Goal: Information Seeking & Learning: Learn about a topic

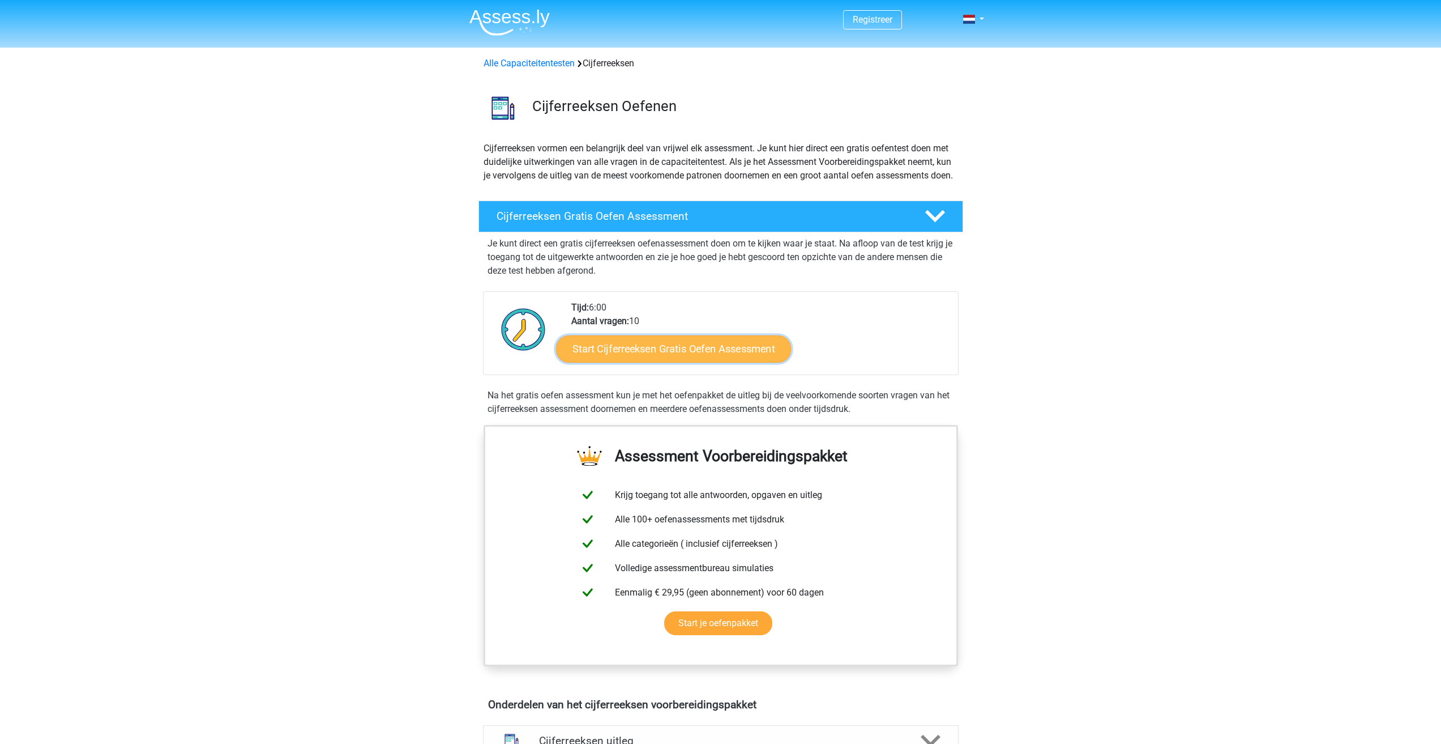
click at [695, 362] on link "Start Cijferreeksen Gratis Oefen Assessment" at bounding box center [673, 348] width 235 height 27
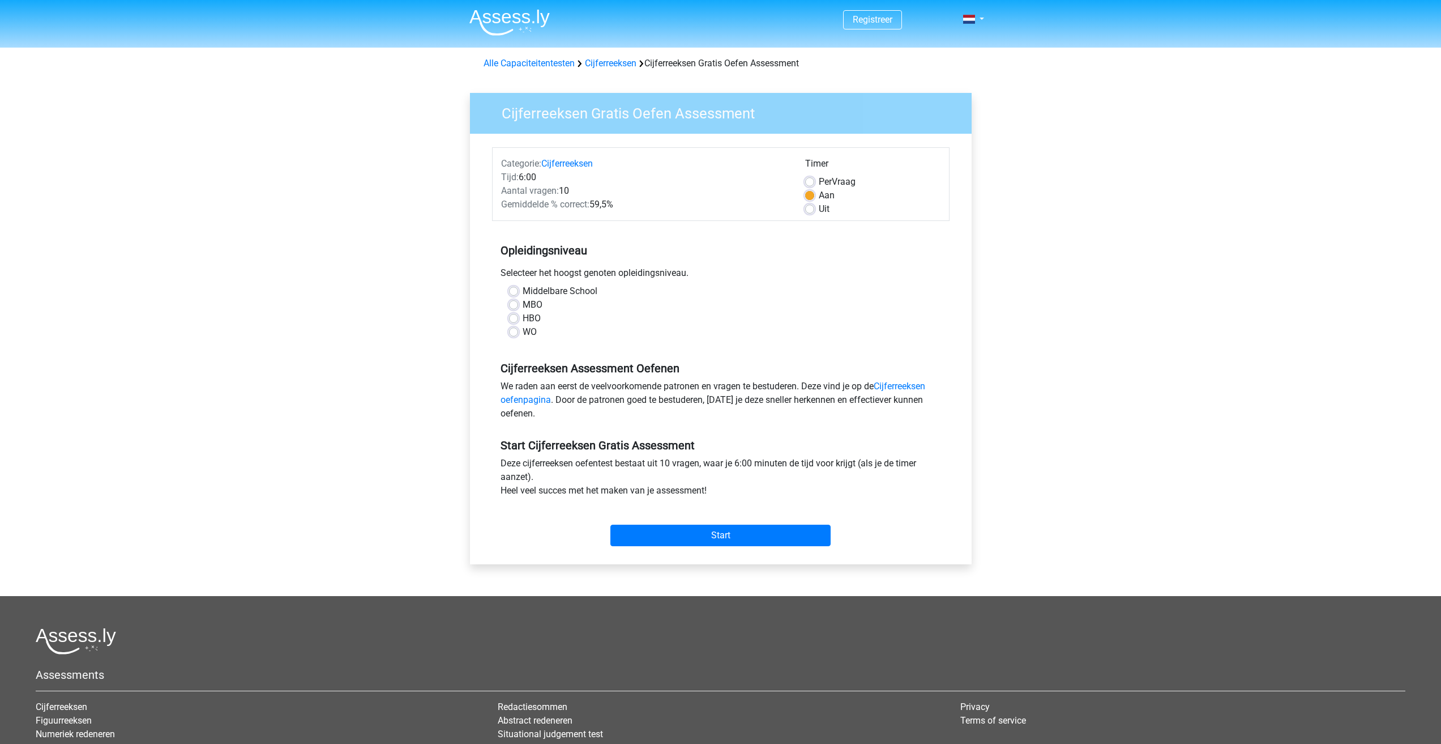
click at [522, 307] on div "MBO" at bounding box center [721, 305] width 424 height 14
click at [519, 305] on div "MBO" at bounding box center [721, 305] width 424 height 14
click at [523, 302] on label "MBO" at bounding box center [533, 305] width 20 height 14
click at [512, 302] on input "MBO" at bounding box center [513, 303] width 9 height 11
radio input "true"
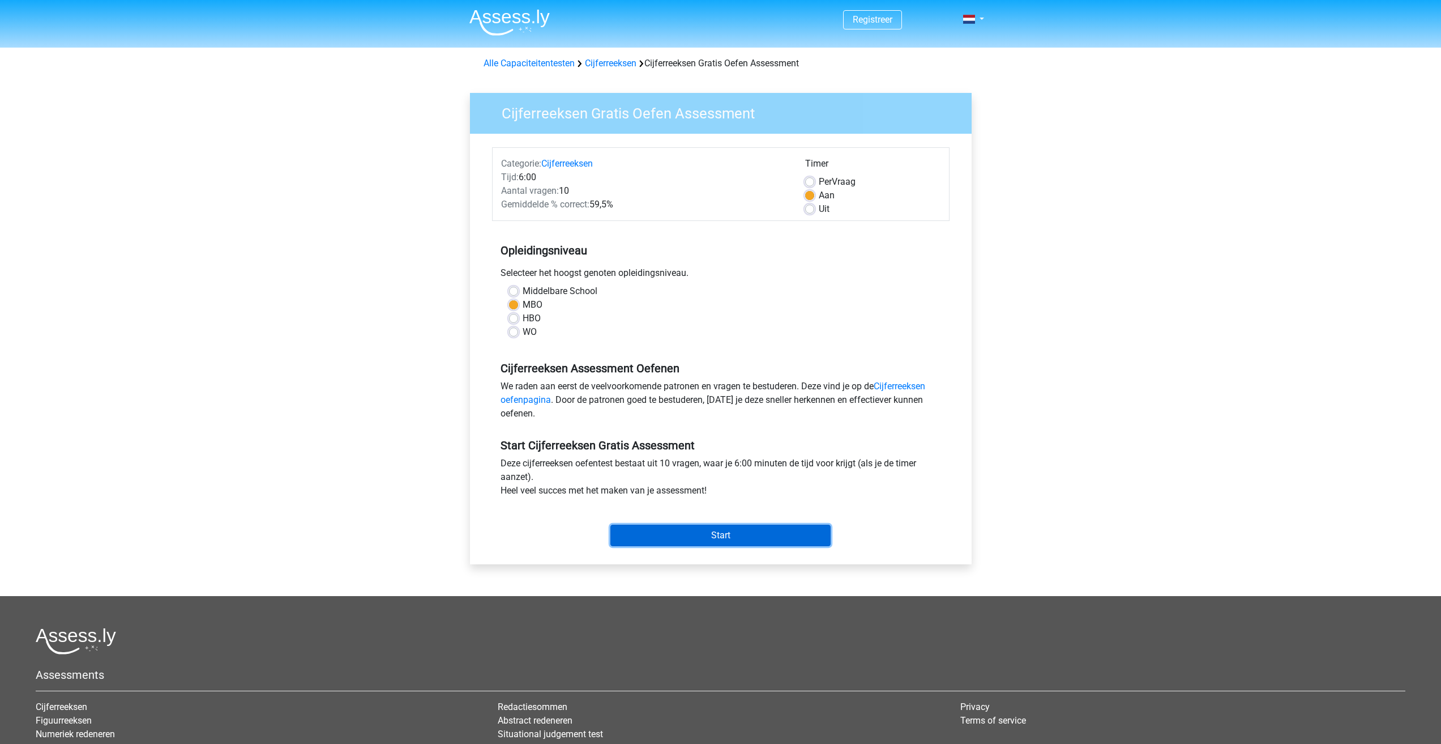
click at [722, 531] on input "Start" at bounding box center [721, 535] width 220 height 22
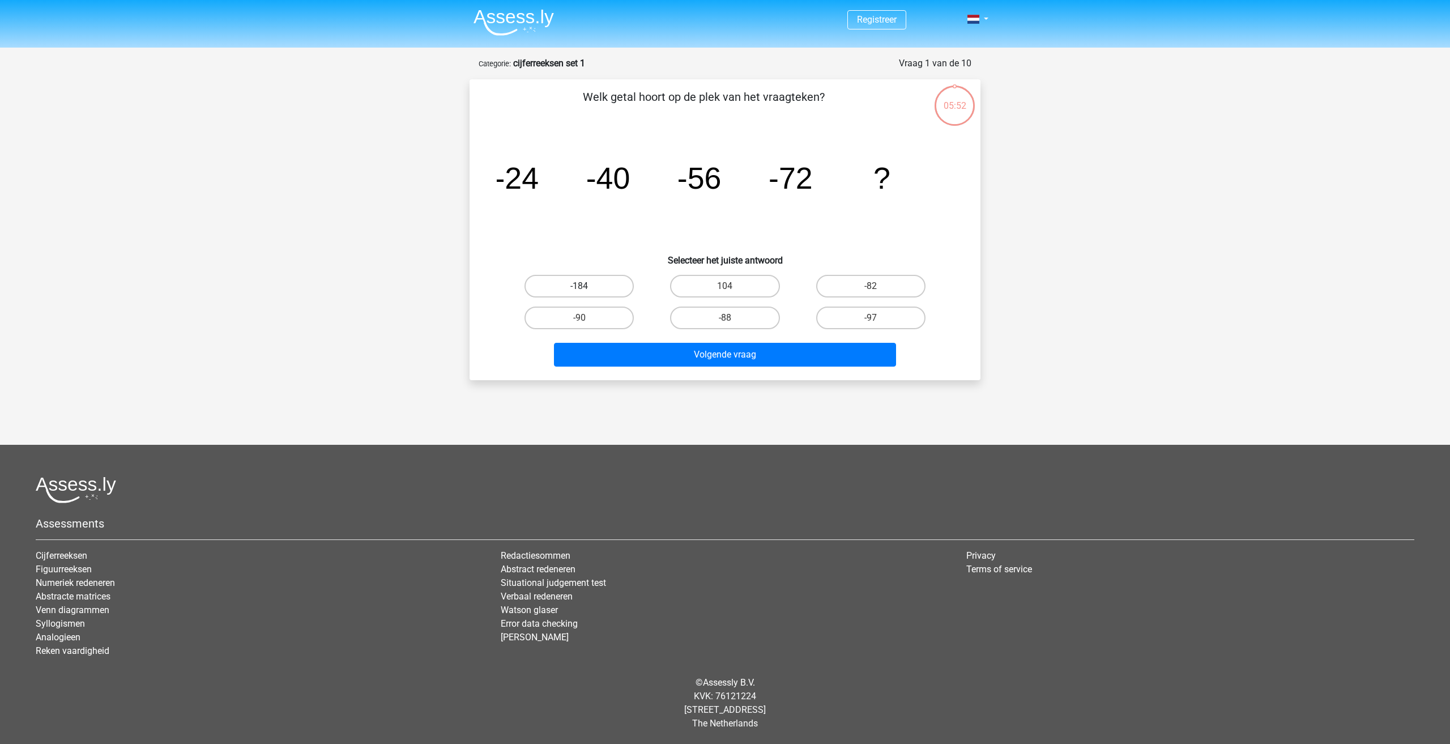
click at [598, 291] on label "-184" at bounding box center [578, 286] width 109 height 23
click at [587, 291] on input "-184" at bounding box center [582, 289] width 7 height 7
radio input "true"
click at [764, 355] on button "Volgende vraag" at bounding box center [725, 355] width 343 height 24
drag, startPoint x: 615, startPoint y: 240, endPoint x: 625, endPoint y: 248, distance: 12.6
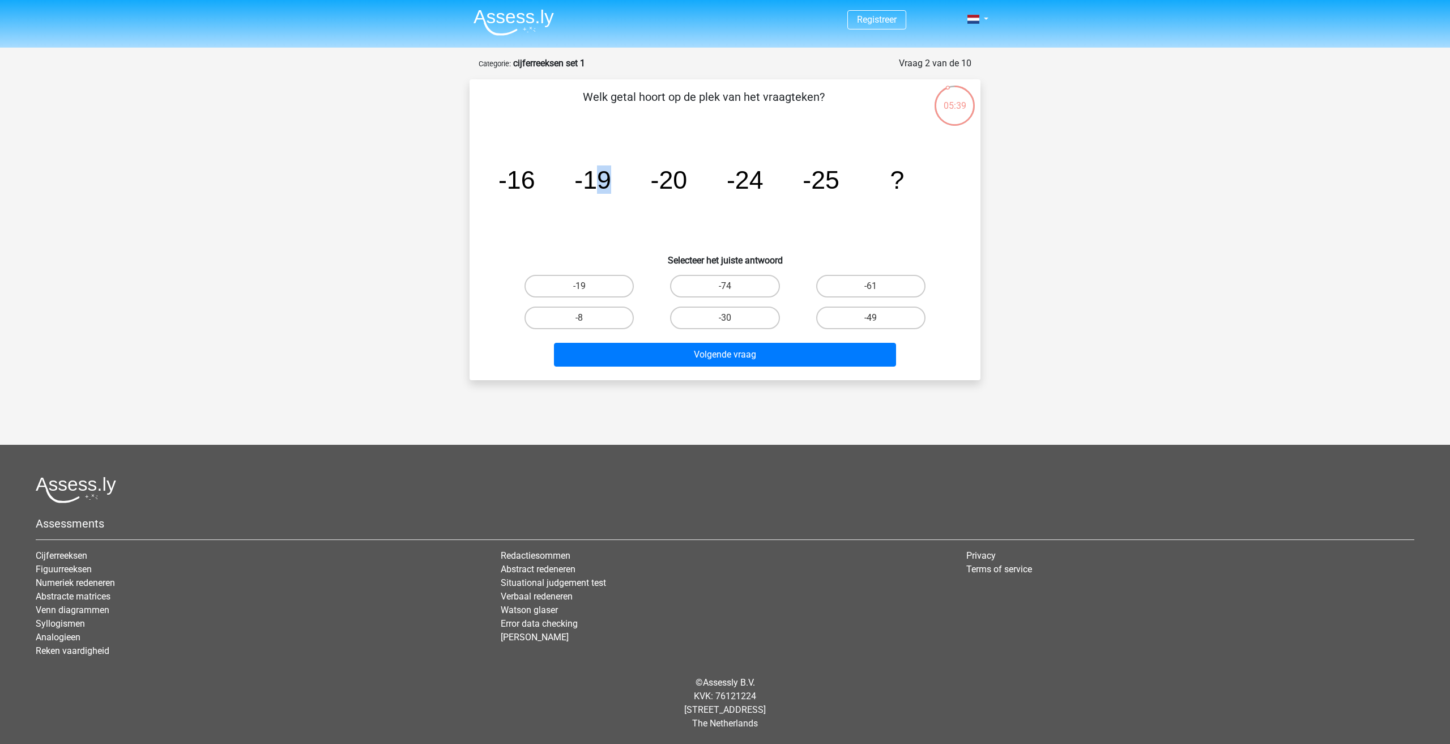
click at [625, 248] on div "Welk getal hoort op de plek van het vraagteken? image/svg+xml -16 -19 -20 -24 -…" at bounding box center [725, 229] width 502 height 283
click at [787, 224] on icon "image/svg+xml -16 -19 -20 -24 -25 ?" at bounding box center [725, 188] width 456 height 114
click at [748, 323] on label "-30" at bounding box center [724, 317] width 109 height 23
click at [732, 323] on input "-30" at bounding box center [728, 321] width 7 height 7
radio input "true"
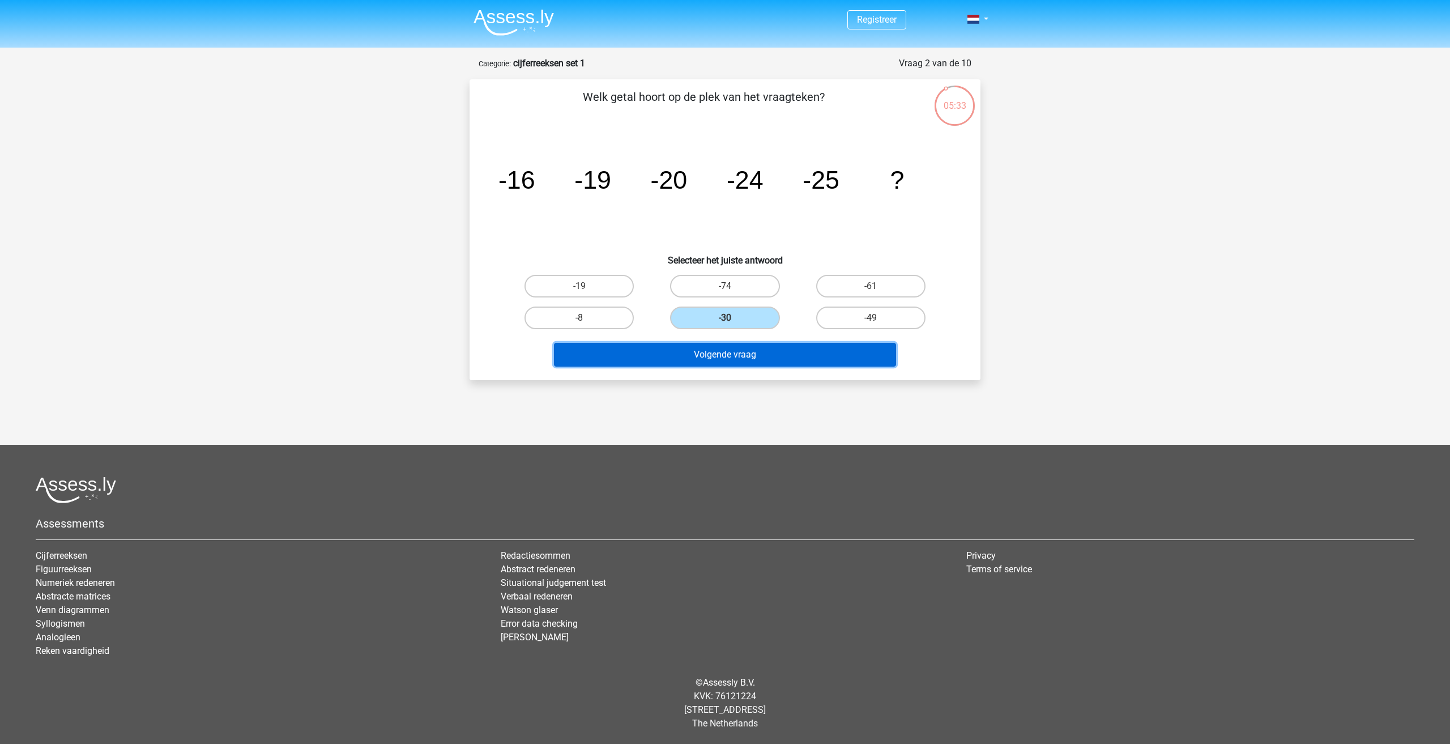
click at [776, 359] on button "Volgende vraag" at bounding box center [725, 355] width 343 height 24
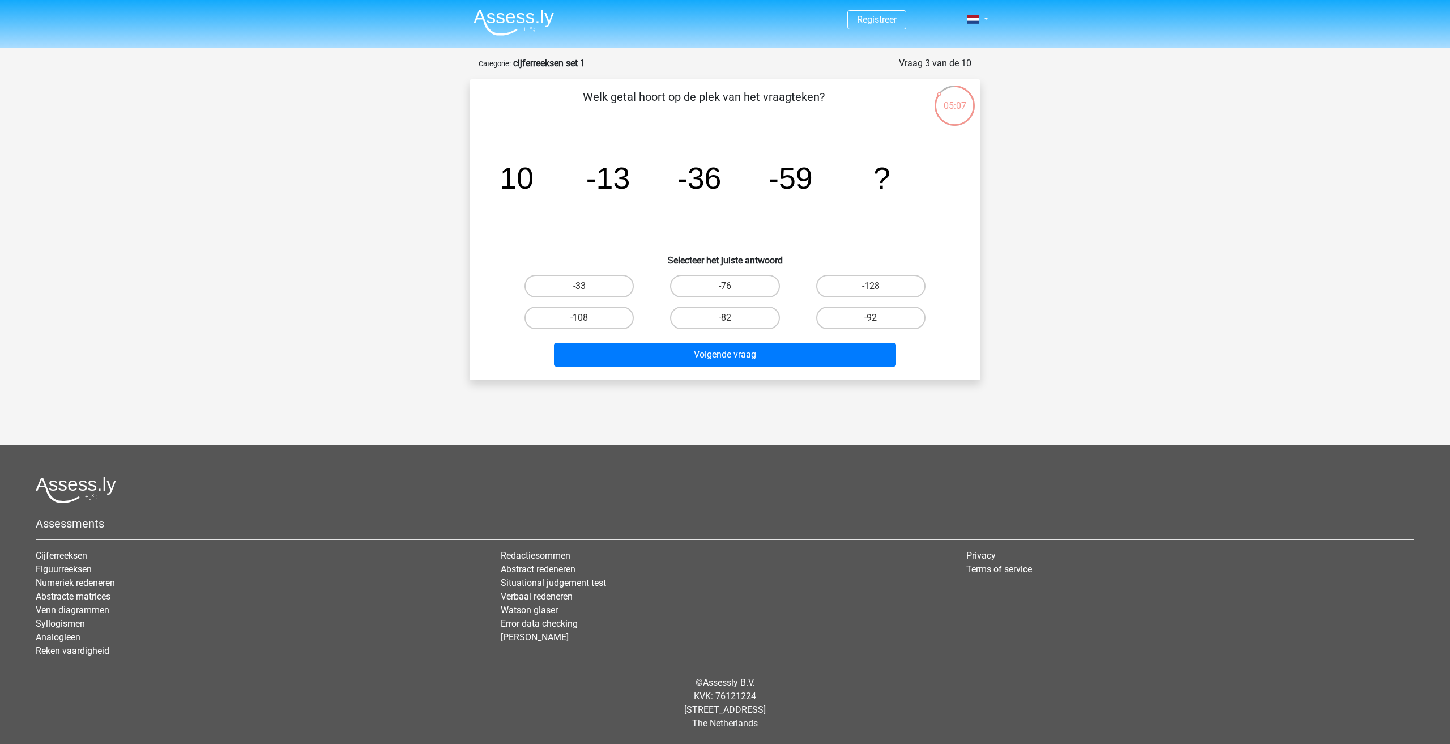
click at [743, 214] on icon "image/svg+xml 10 -13 -36 -59 ?" at bounding box center [725, 188] width 456 height 114
click at [610, 215] on icon "image/svg+xml 10 -13 -36 -59 ?" at bounding box center [725, 188] width 456 height 114
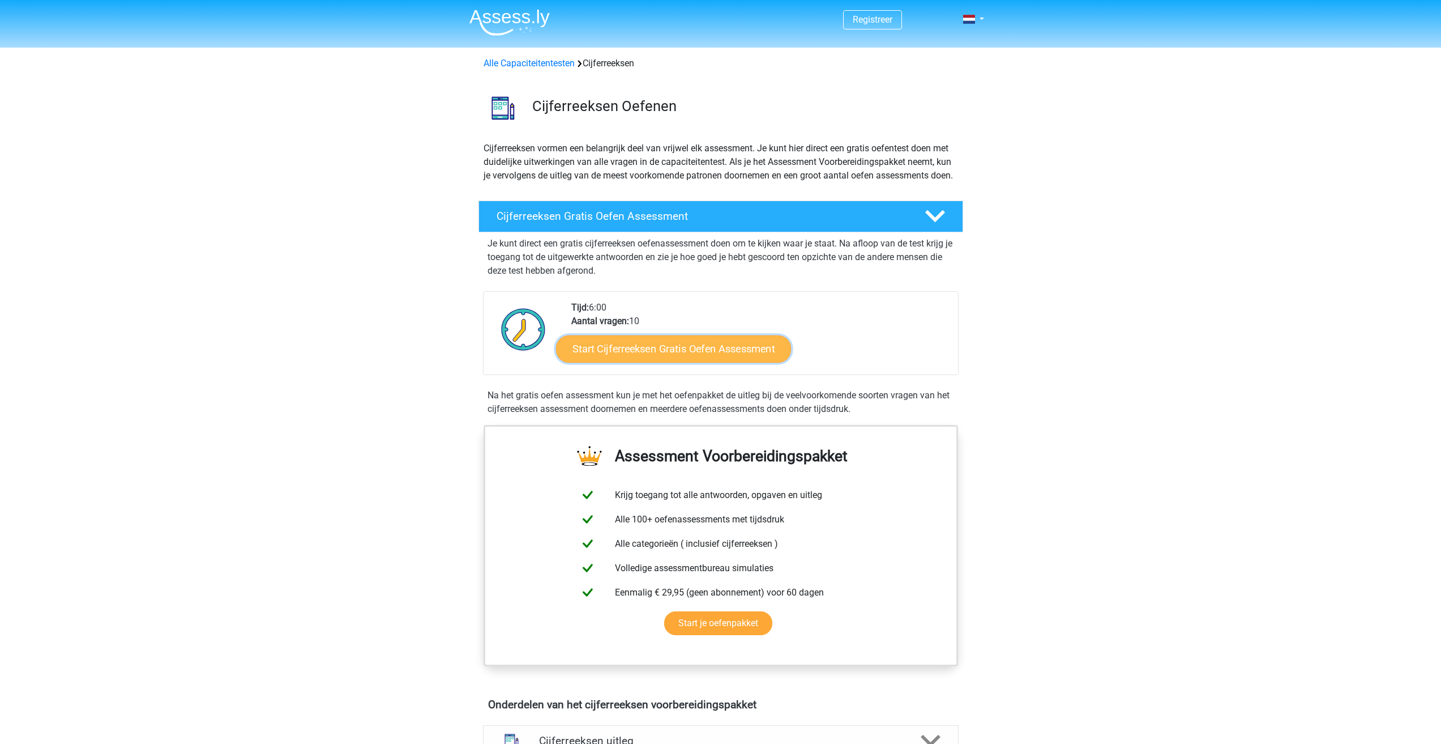
click at [701, 362] on link "Start Cijferreeksen Gratis Oefen Assessment" at bounding box center [673, 348] width 235 height 27
click at [641, 362] on link "Start Cijferreeksen Gratis Oefen Assessment" at bounding box center [673, 348] width 235 height 27
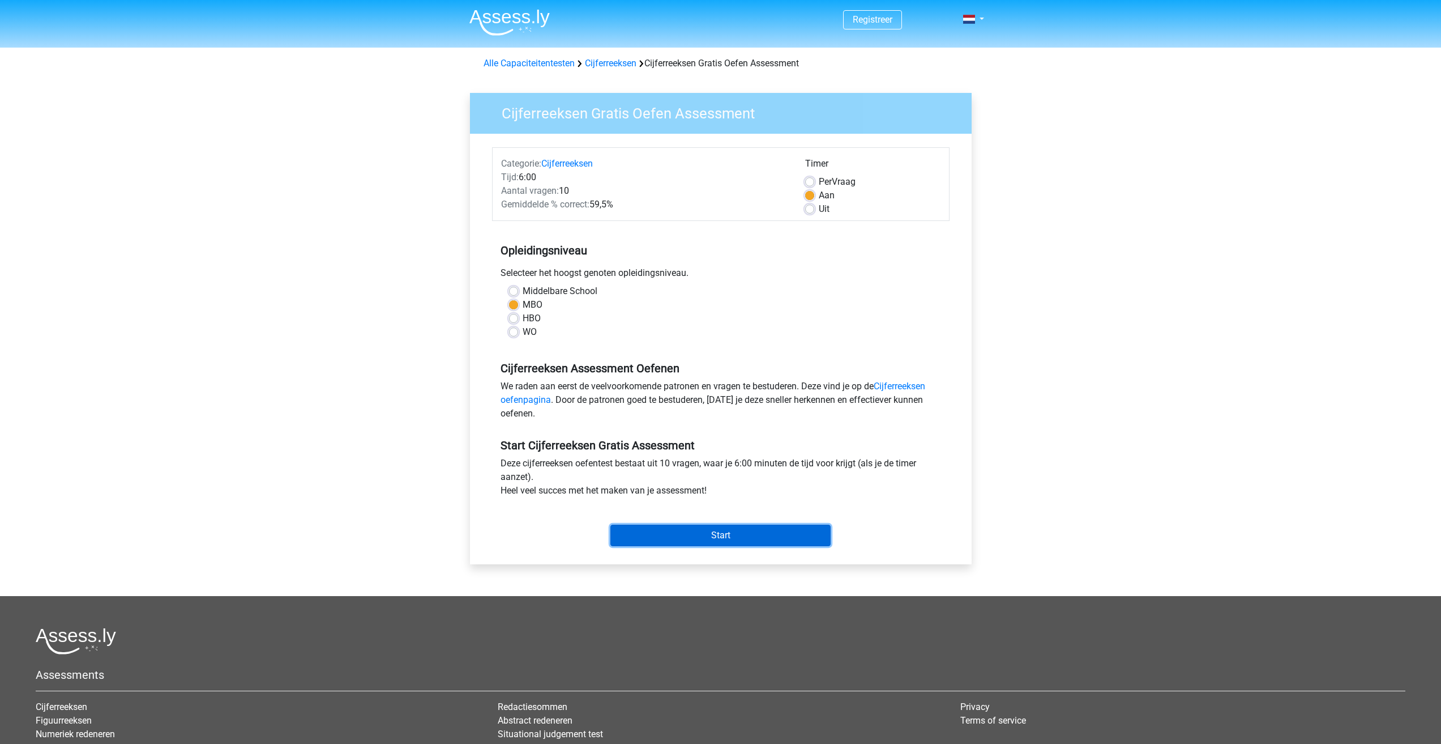
click at [753, 533] on input "Start" at bounding box center [721, 535] width 220 height 22
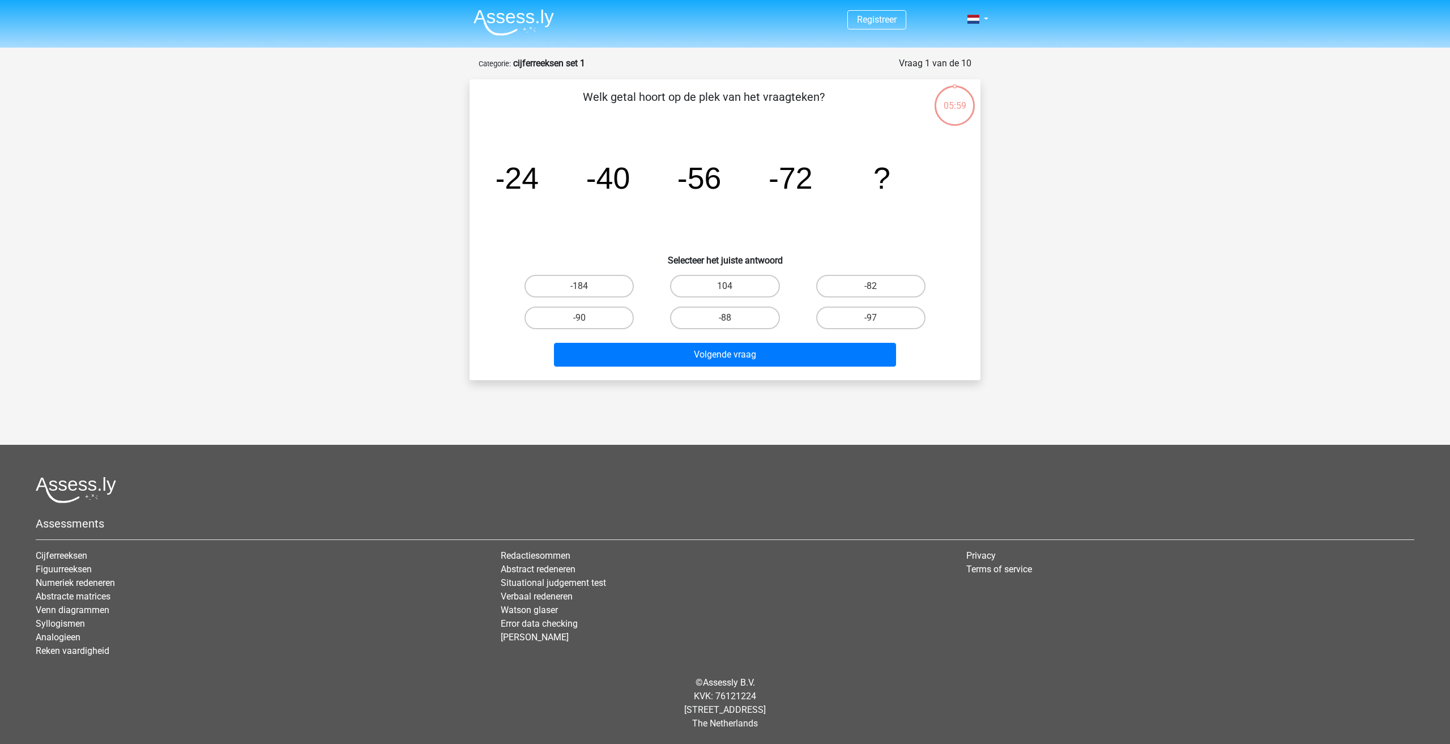
click at [613, 215] on icon "image/svg+xml -24 -40 -56 -72 ?" at bounding box center [725, 188] width 456 height 114
click at [560, 196] on icon "image/svg+xml -24 -40 -56 -72 ?" at bounding box center [725, 188] width 456 height 114
click at [534, 210] on icon "image/svg+xml -24 -40 -56 -72 ?" at bounding box center [725, 188] width 456 height 114
click at [580, 202] on icon "image/svg+xml -24 -40 -56 -72 ?" at bounding box center [725, 188] width 456 height 114
click at [782, 186] on tspan "-72" at bounding box center [791, 178] width 44 height 34
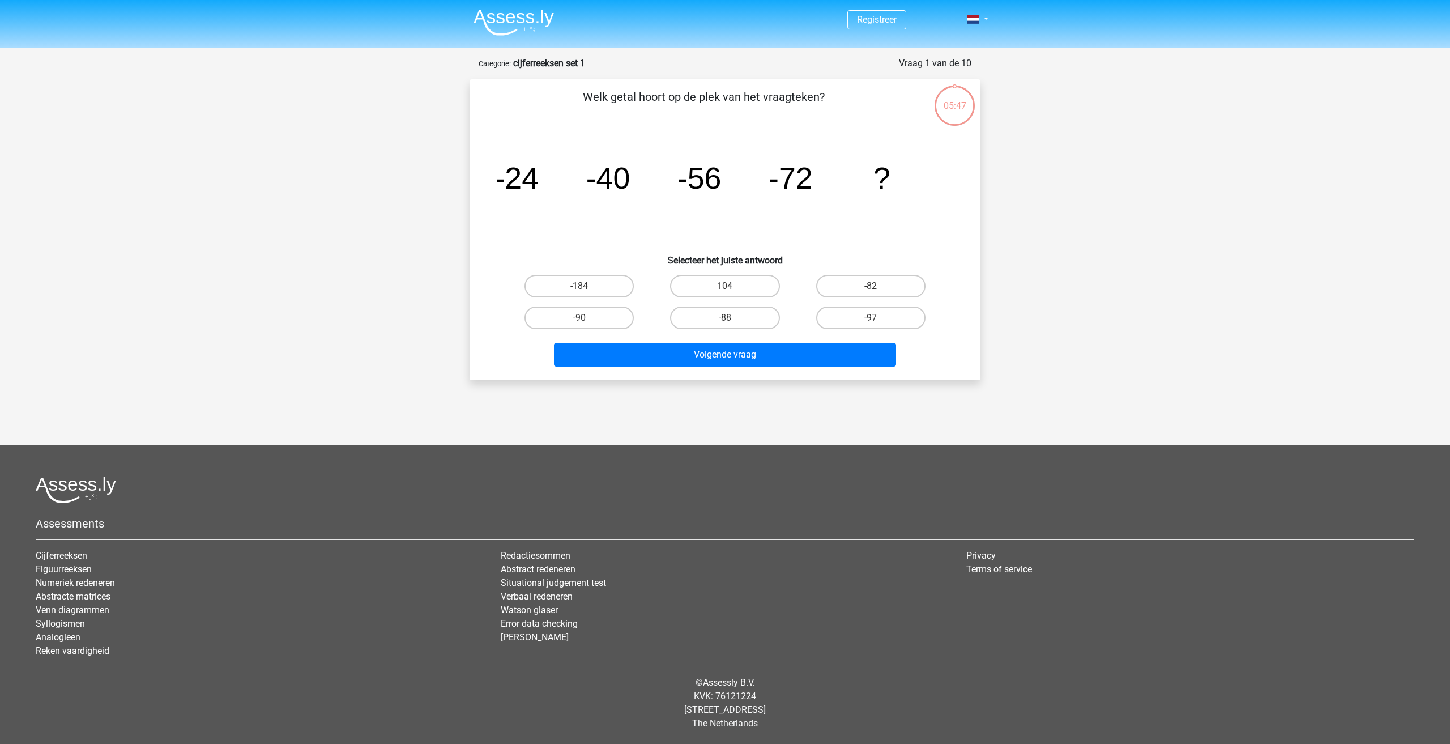
click at [791, 185] on tspan "-72" at bounding box center [791, 178] width 44 height 34
click at [750, 321] on label "-88" at bounding box center [724, 317] width 109 height 23
click at [732, 321] on input "-88" at bounding box center [728, 321] width 7 height 7
radio input "true"
click at [761, 353] on button "Volgende vraag" at bounding box center [725, 355] width 343 height 24
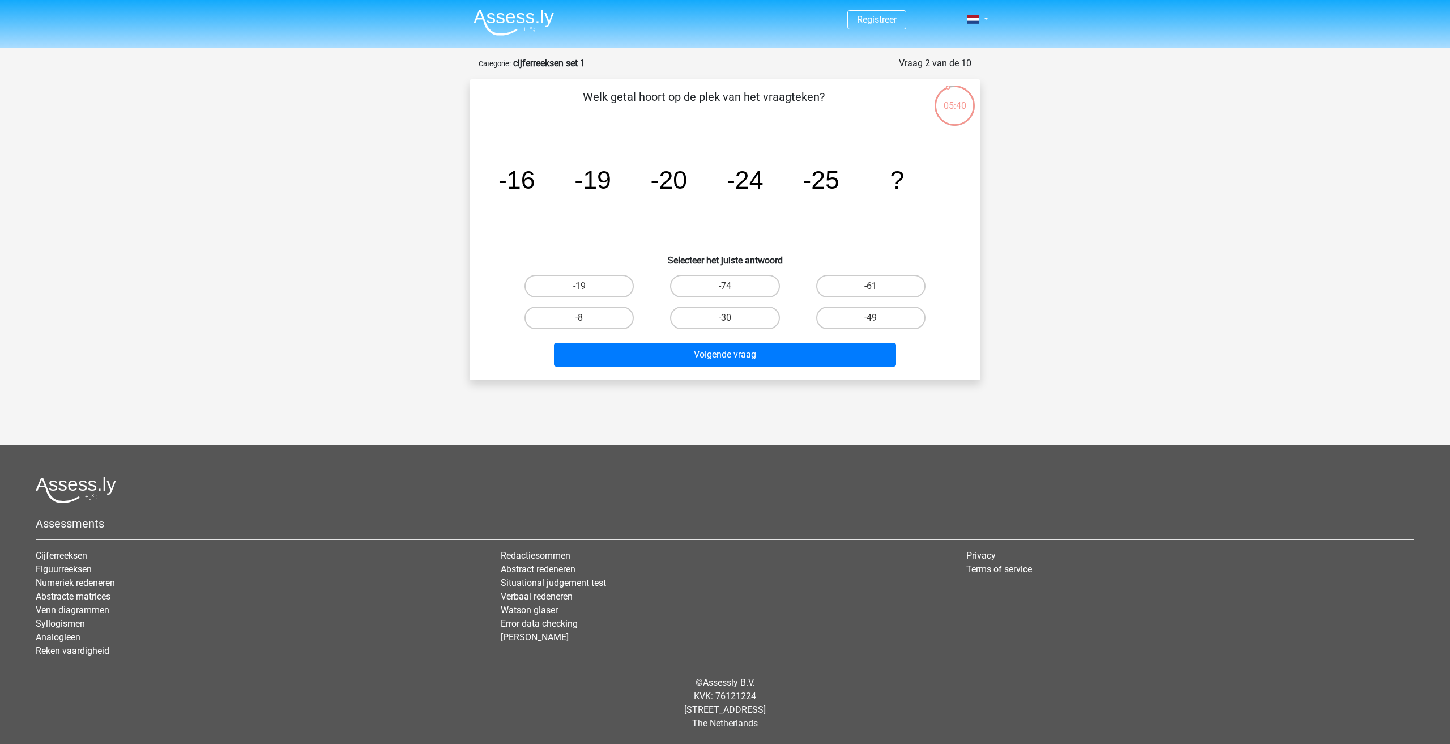
click at [565, 195] on icon "image/svg+xml -16 -19 -20 -24 -25 ?" at bounding box center [725, 188] width 456 height 114
click at [553, 207] on icon "image/svg+xml -16 -19 -20 -24 -25 ?" at bounding box center [725, 188] width 456 height 114
click at [629, 288] on label "-19" at bounding box center [578, 286] width 109 height 23
click at [587, 288] on input "-19" at bounding box center [582, 289] width 7 height 7
radio input "true"
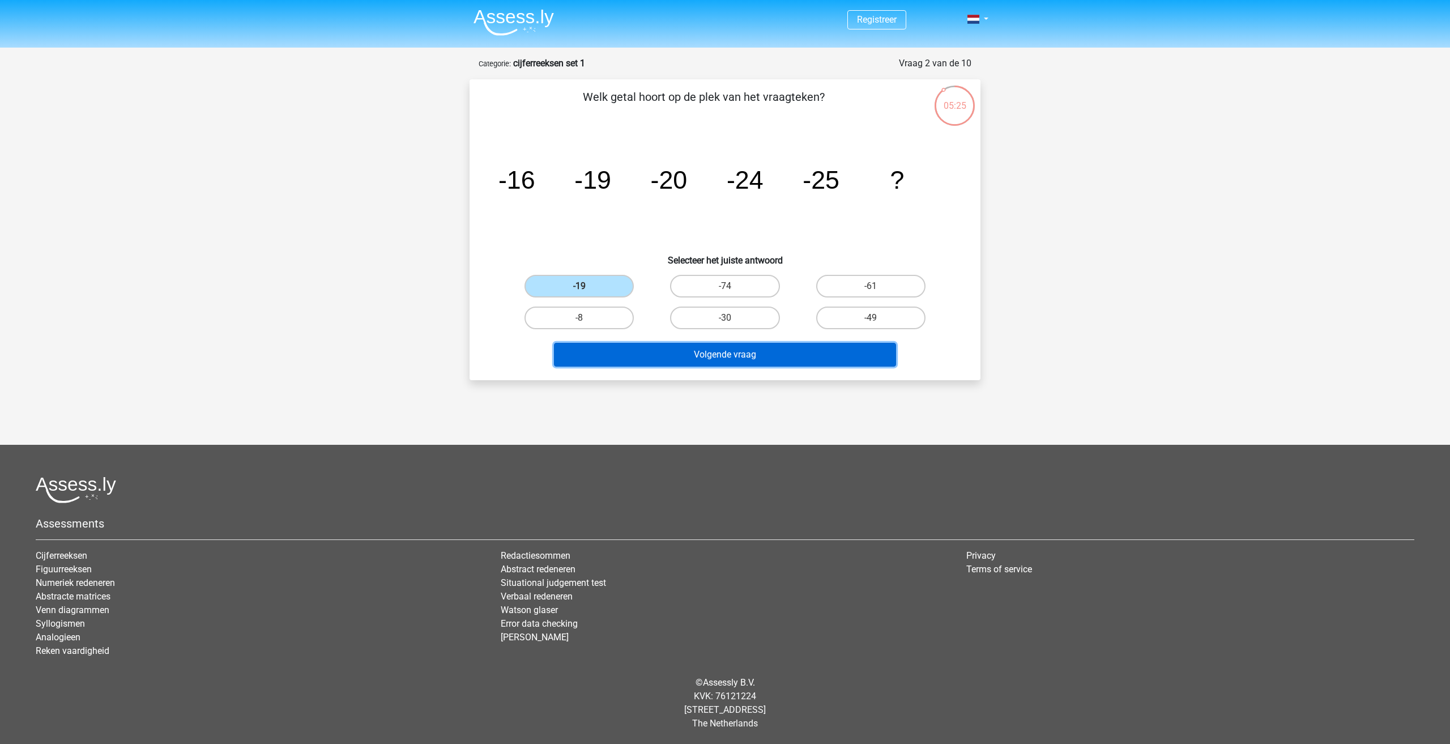
click at [759, 363] on button "Volgende vraag" at bounding box center [725, 355] width 343 height 24
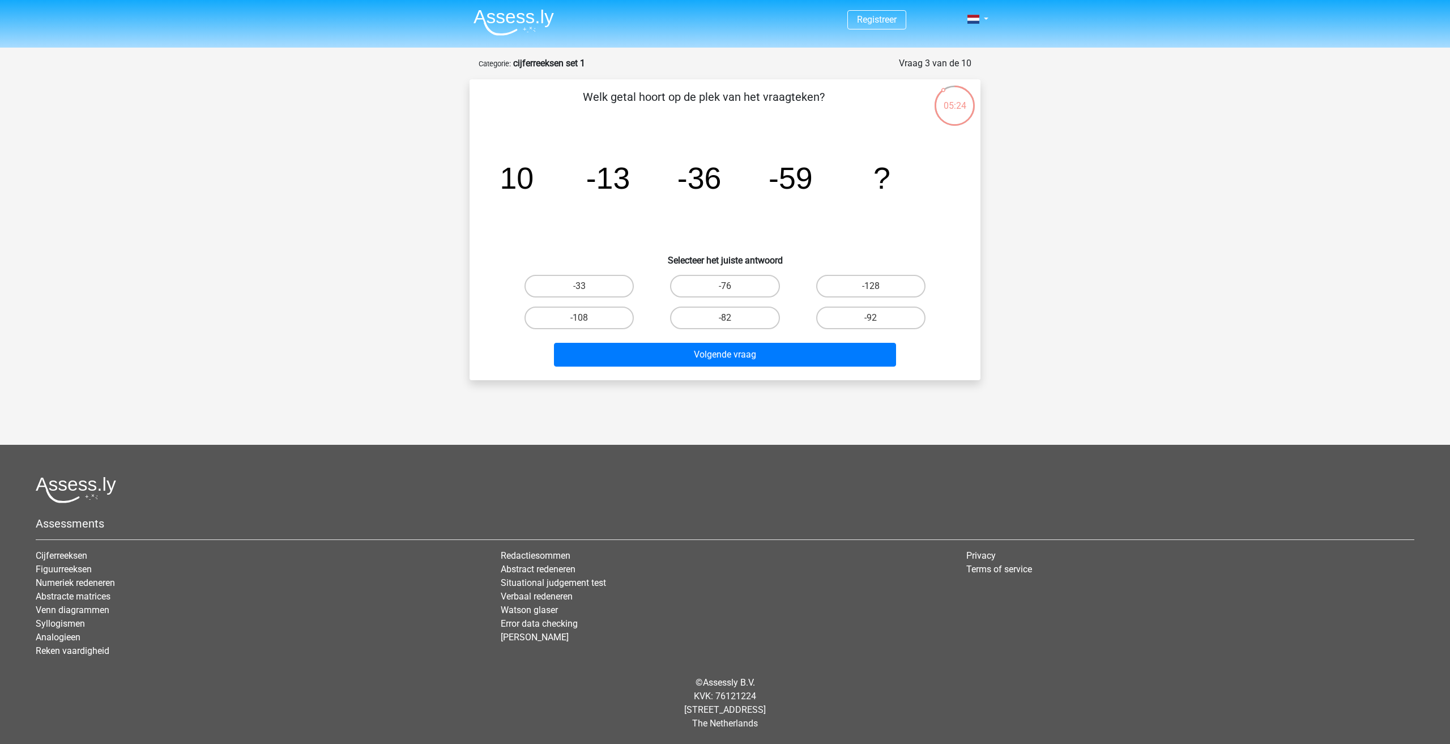
click at [613, 200] on icon "image/svg+xml 10 -13 -36 -59 ?" at bounding box center [725, 188] width 456 height 114
click at [628, 190] on tspan "-13" at bounding box center [608, 178] width 44 height 34
click at [497, 191] on icon "image/svg+xml 10 -13 -36 -59 ?" at bounding box center [725, 188] width 456 height 114
click at [754, 315] on label "-82" at bounding box center [724, 317] width 109 height 23
click at [732, 318] on input "-82" at bounding box center [728, 321] width 7 height 7
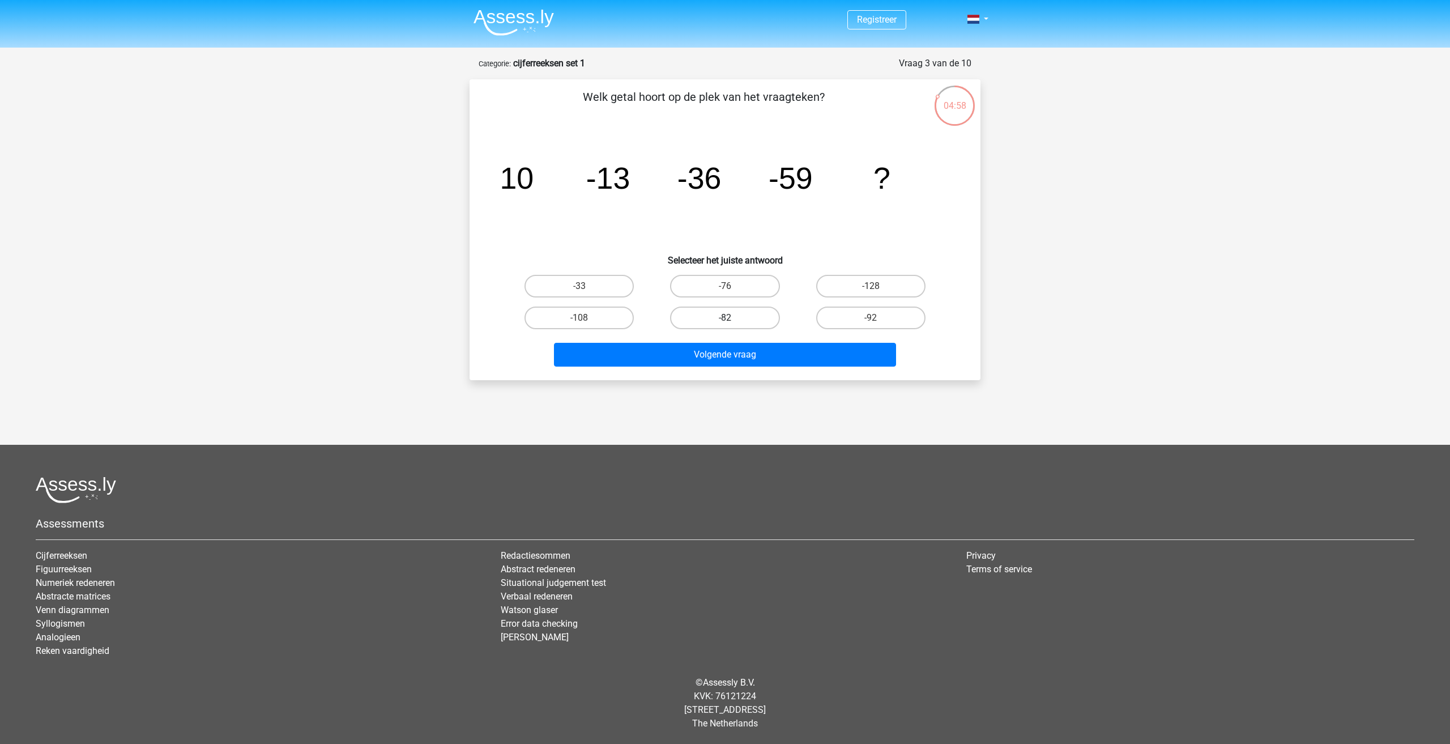
radio input "true"
click at [762, 359] on button "Volgende vraag" at bounding box center [725, 355] width 343 height 24
